Goal: Information Seeking & Learning: Learn about a topic

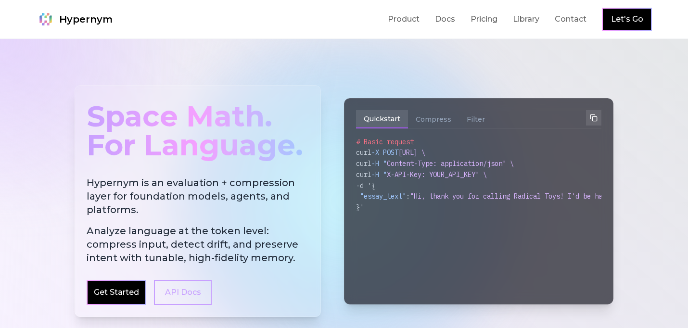
click at [292, 206] on h2 "Hypernym is an evaluation + compression layer for foundation models, agents, an…" at bounding box center [198, 220] width 222 height 89
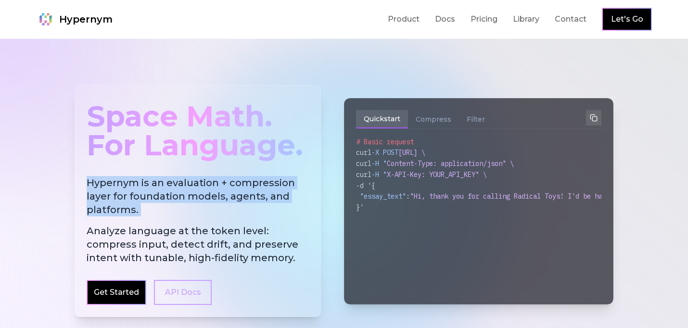
click at [292, 206] on h2 "Hypernym is an evaluation + compression layer for foundation models, agents, an…" at bounding box center [198, 220] width 222 height 89
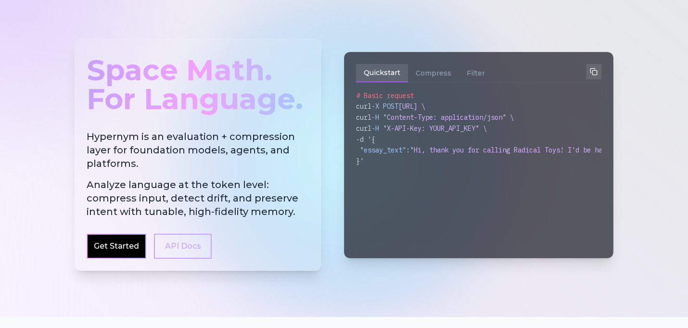
scroll to position [46, 0]
click at [301, 198] on span "Analyze language at the token level: compress input, detect drift, and preserve…" at bounding box center [198, 198] width 222 height 40
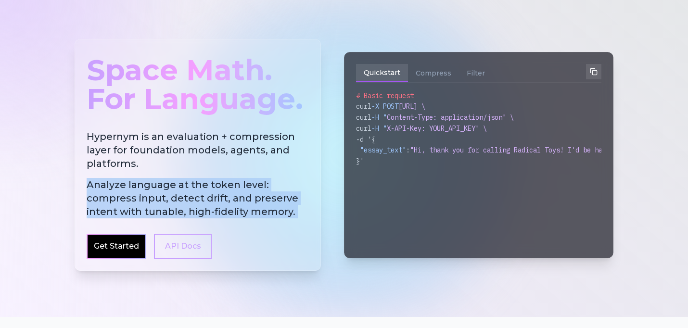
click at [301, 198] on span "Analyze language at the token level: compress input, detect drift, and preserve…" at bounding box center [198, 198] width 222 height 40
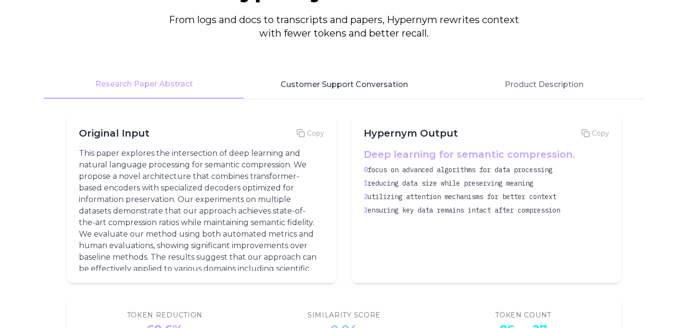
scroll to position [1253, 0]
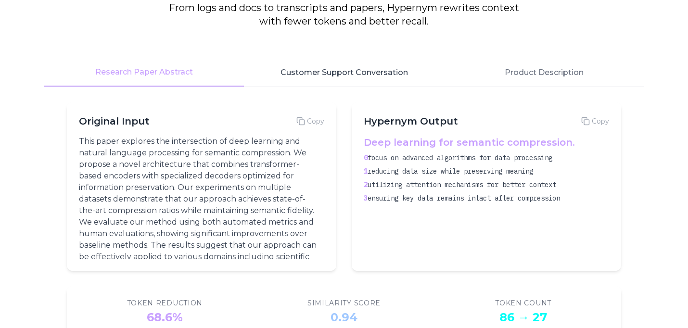
click at [337, 67] on button "Customer Support Conversation" at bounding box center [344, 73] width 200 height 28
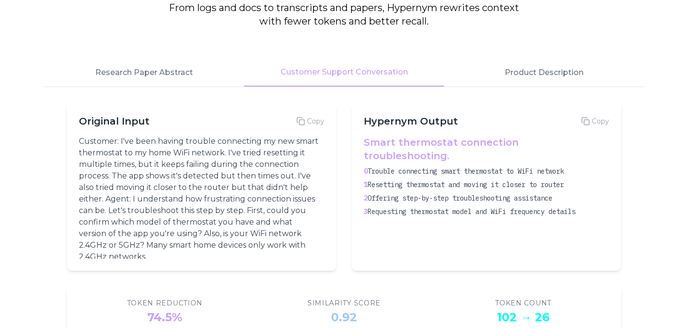
click at [390, 194] on span "Offering step-by-step troubleshooting assistance" at bounding box center [460, 198] width 185 height 9
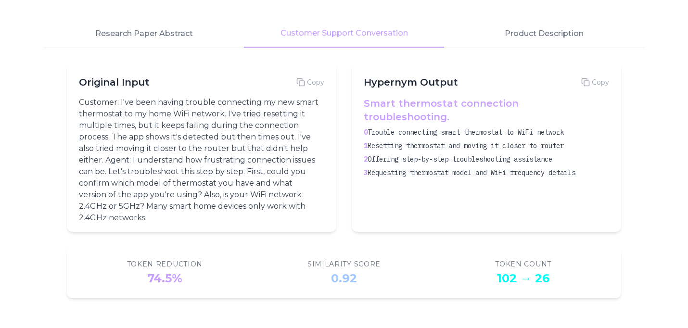
scroll to position [1292, 0]
click at [535, 39] on button "Product Description" at bounding box center [544, 34] width 200 height 28
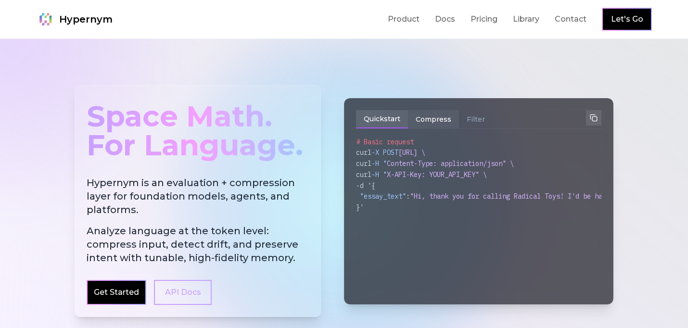
scroll to position [0, 0]
click at [397, 22] on link "Product" at bounding box center [404, 19] width 32 height 12
